Goal: Task Accomplishment & Management: Complete application form

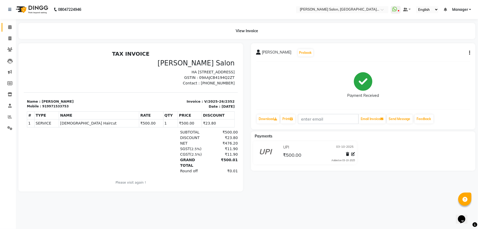
click at [9, 27] on icon at bounding box center [9, 27] width 3 height 4
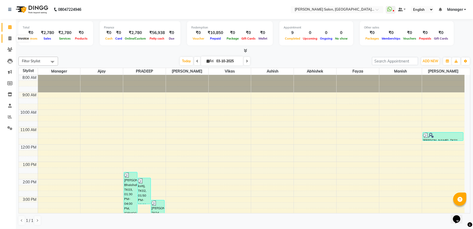
click at [9, 36] on span at bounding box center [9, 39] width 9 height 6
select select "service"
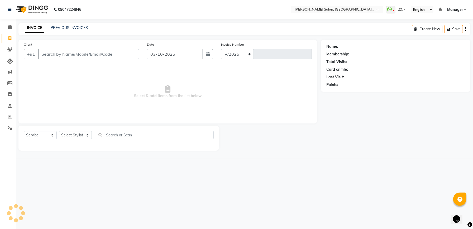
select select "6961"
type input "2353"
click at [87, 52] on input "Client" at bounding box center [89, 54] width 103 height 10
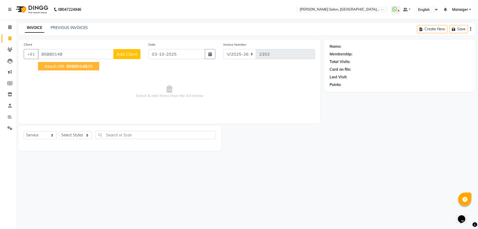
click at [88, 66] on ngb-highlight "85880148 35" at bounding box center [78, 66] width 27 height 5
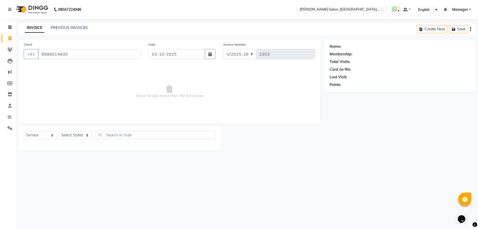
type input "8588014835"
click at [67, 134] on select "Select Stylist Abhishek [PERSON_NAME] [PERSON_NAME] [PERSON_NAME] Manager [PERS…" at bounding box center [75, 135] width 33 height 8
select select "57330"
click at [59, 131] on select "Select Stylist Abhishek [PERSON_NAME] [PERSON_NAME] [PERSON_NAME] Manager [PERS…" at bounding box center [75, 135] width 33 height 8
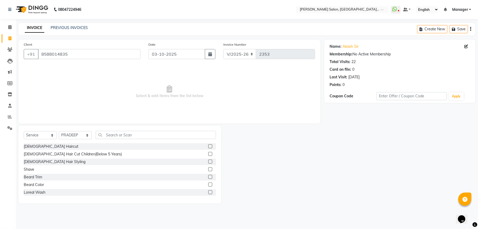
click at [208, 147] on label at bounding box center [210, 146] width 4 height 4
click at [208, 147] on input "checkbox" at bounding box center [209, 146] width 3 height 3
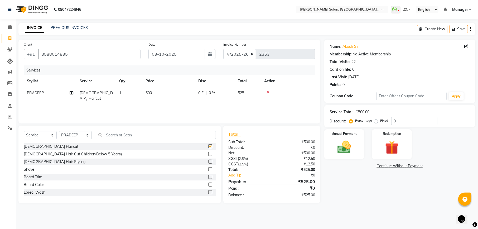
checkbox input "false"
click at [208, 177] on label at bounding box center [210, 177] width 4 height 4
click at [208, 177] on input "checkbox" at bounding box center [209, 176] width 3 height 3
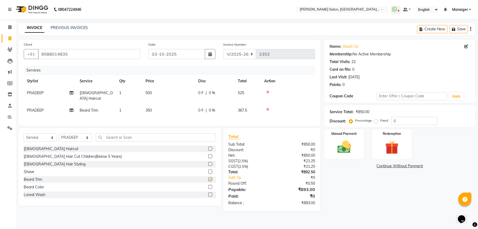
checkbox input "false"
click at [410, 119] on input "0" at bounding box center [414, 121] width 46 height 8
type input "4.76"
click at [349, 150] on img at bounding box center [344, 147] width 23 height 16
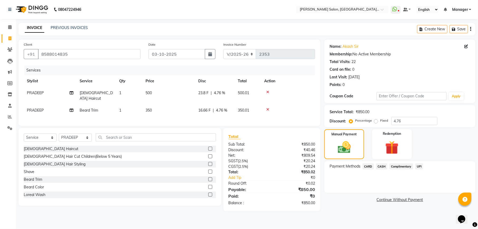
click at [419, 169] on span "UPI" at bounding box center [419, 166] width 8 height 6
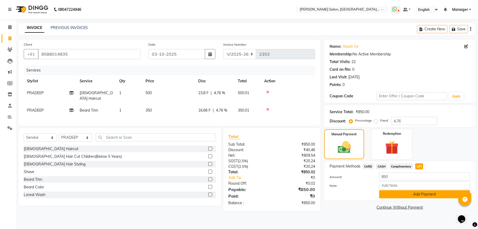
click at [424, 196] on button "Add Payment" at bounding box center [424, 194] width 91 height 8
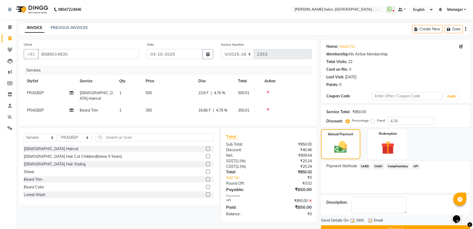
scroll to position [13, 0]
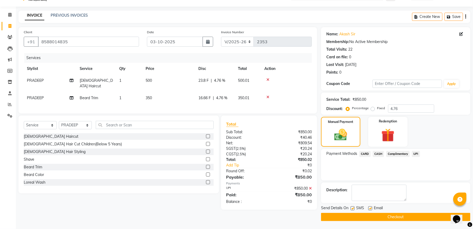
click at [384, 218] on button "Checkout" at bounding box center [395, 217] width 149 height 8
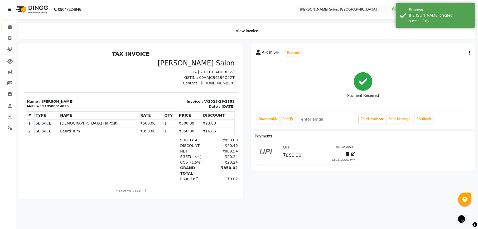
click at [9, 23] on link "Calendar" at bounding box center [8, 27] width 13 height 9
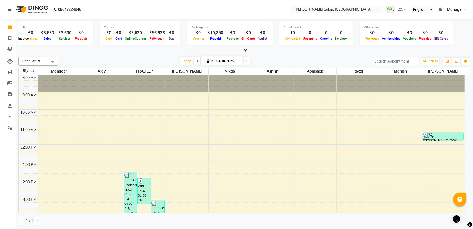
click at [11, 36] on icon at bounding box center [9, 38] width 3 height 4
select select "service"
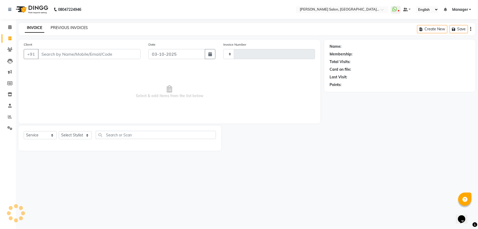
click at [69, 26] on link "PREVIOUS INVOICES" at bounding box center [69, 27] width 37 height 5
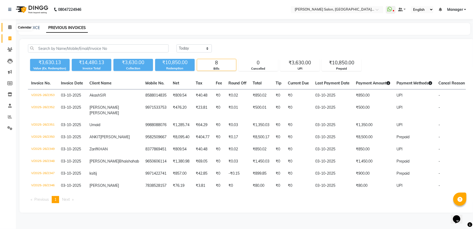
click at [11, 27] on icon at bounding box center [9, 27] width 3 height 4
